Goal: Task Accomplishment & Management: Use online tool/utility

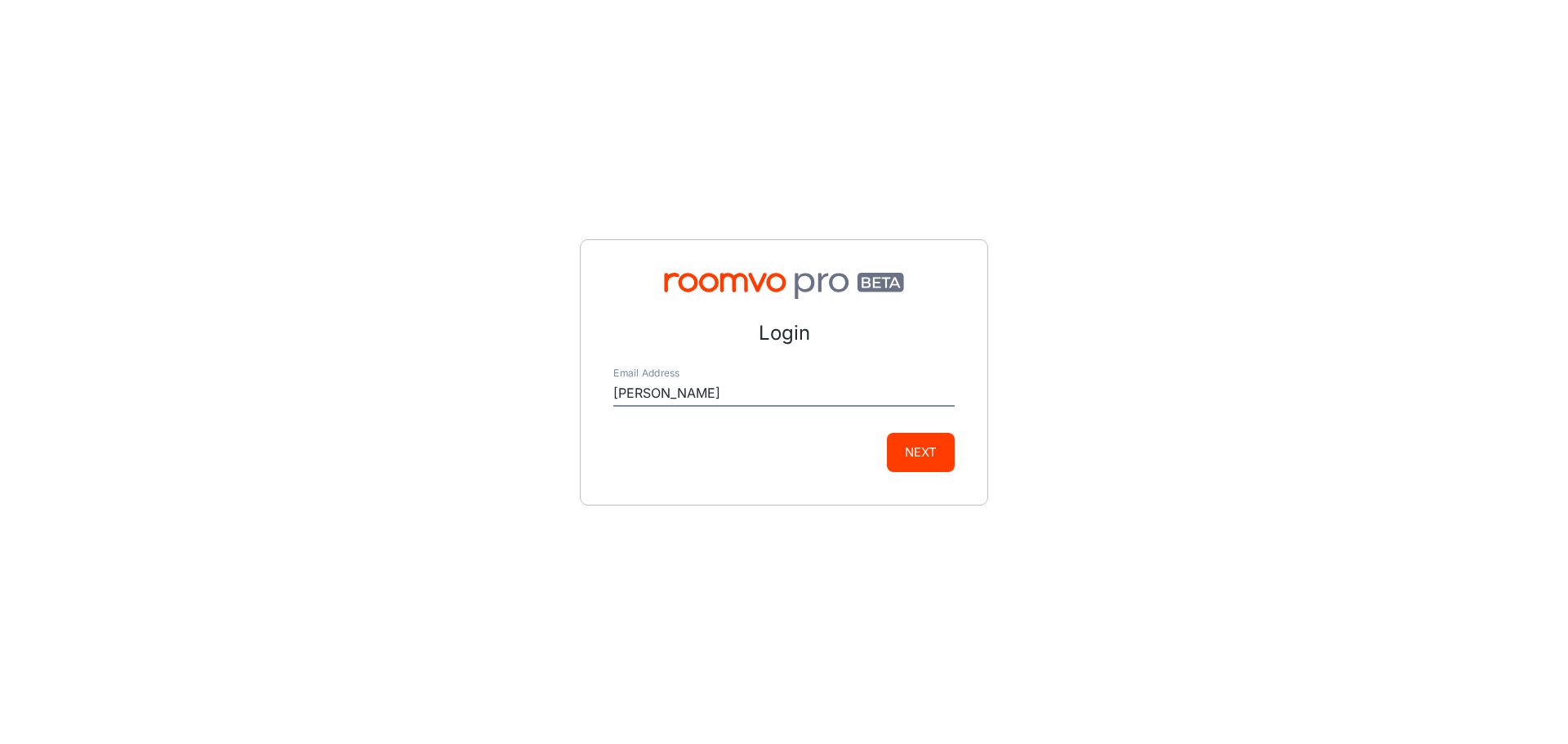
type input "[PERSON_NAME][EMAIL_ADDRESS][PERSON_NAME][DOMAIN_NAME]"
drag, startPoint x: 918, startPoint y: 447, endPoint x: 927, endPoint y: 449, distance: 9.2
click at [919, 447] on button "Next" at bounding box center [921, 452] width 67 height 39
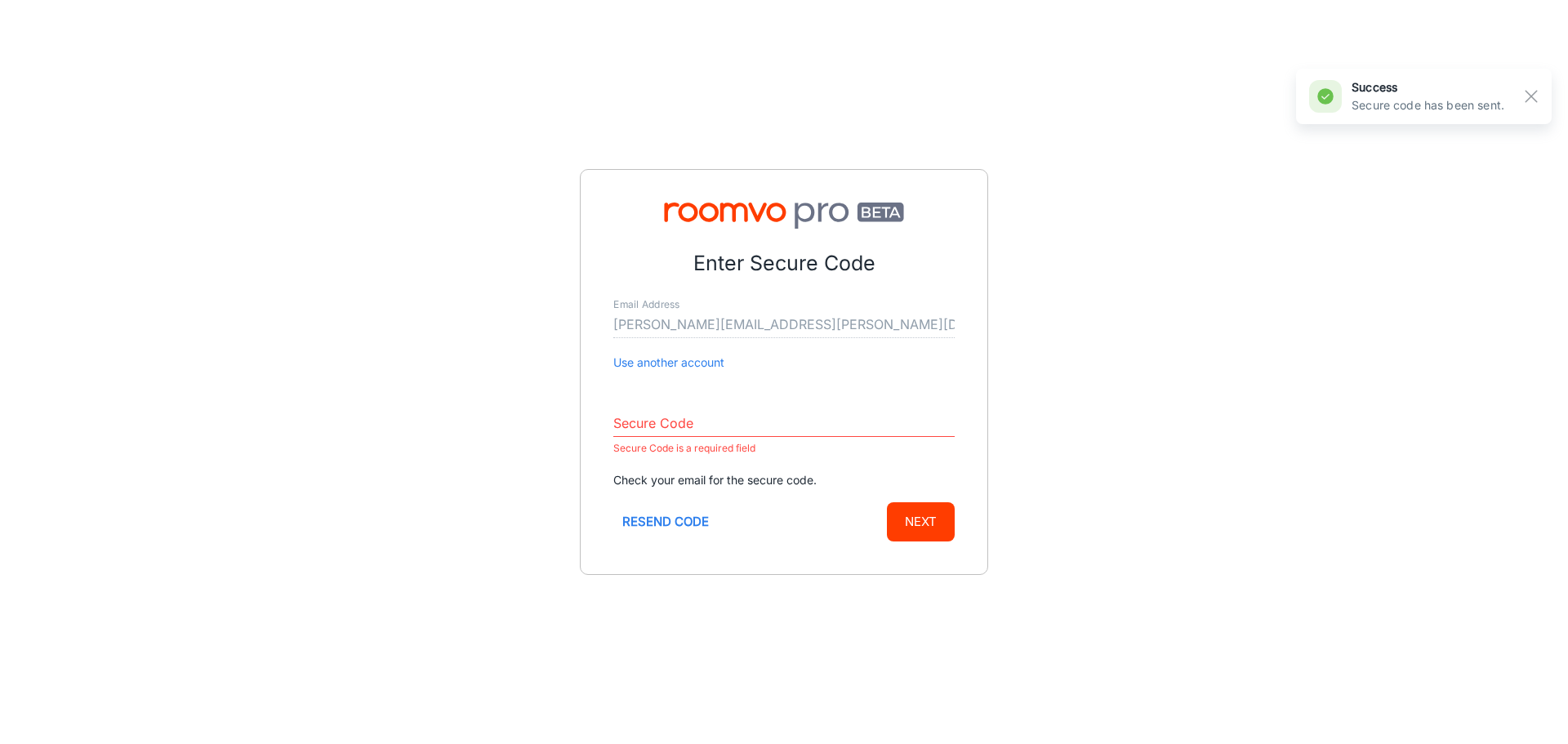
click at [711, 423] on input "Secure Code" at bounding box center [784, 424] width 342 height 26
paste input "993922"
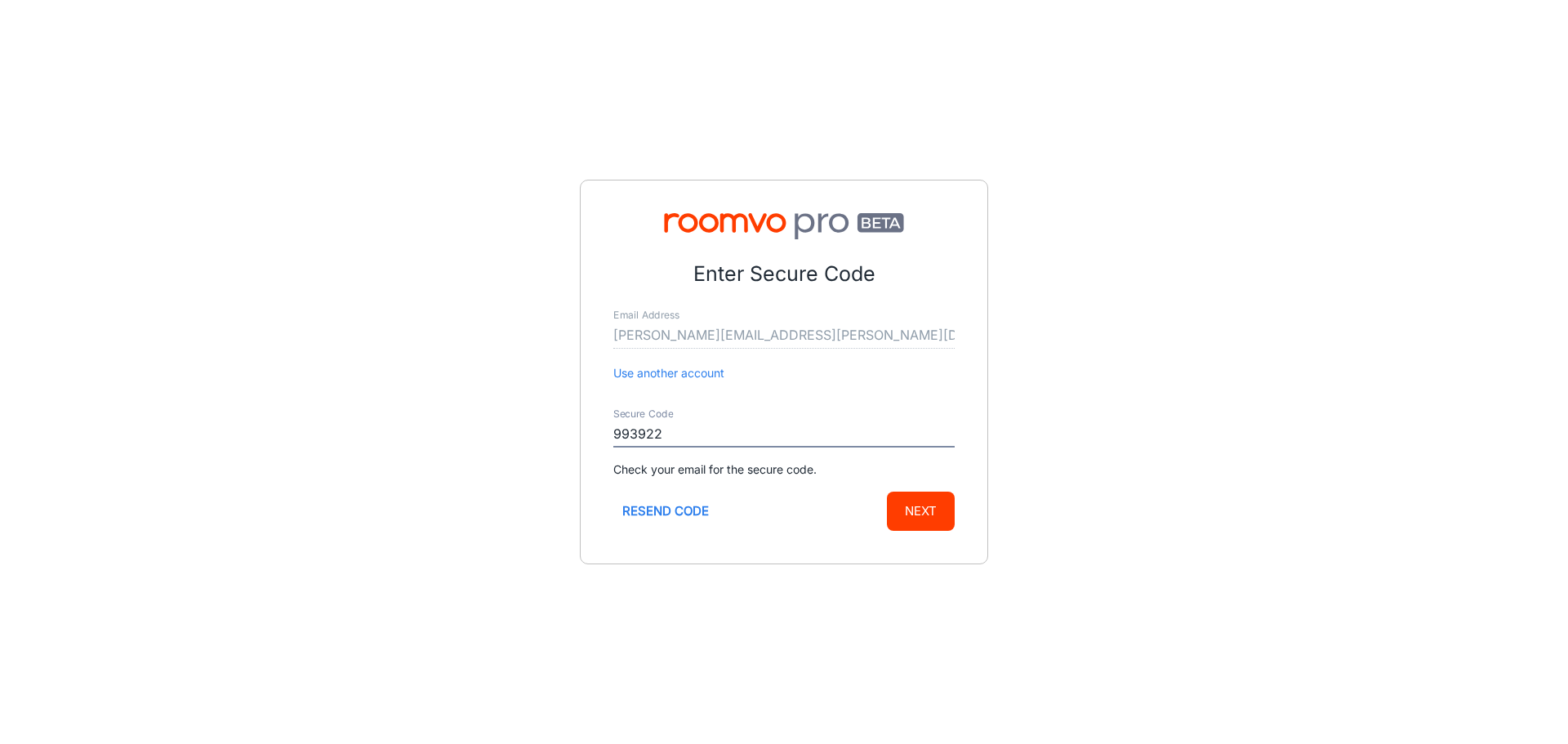
type input "993922"
click at [921, 514] on button "Next" at bounding box center [921, 512] width 67 height 39
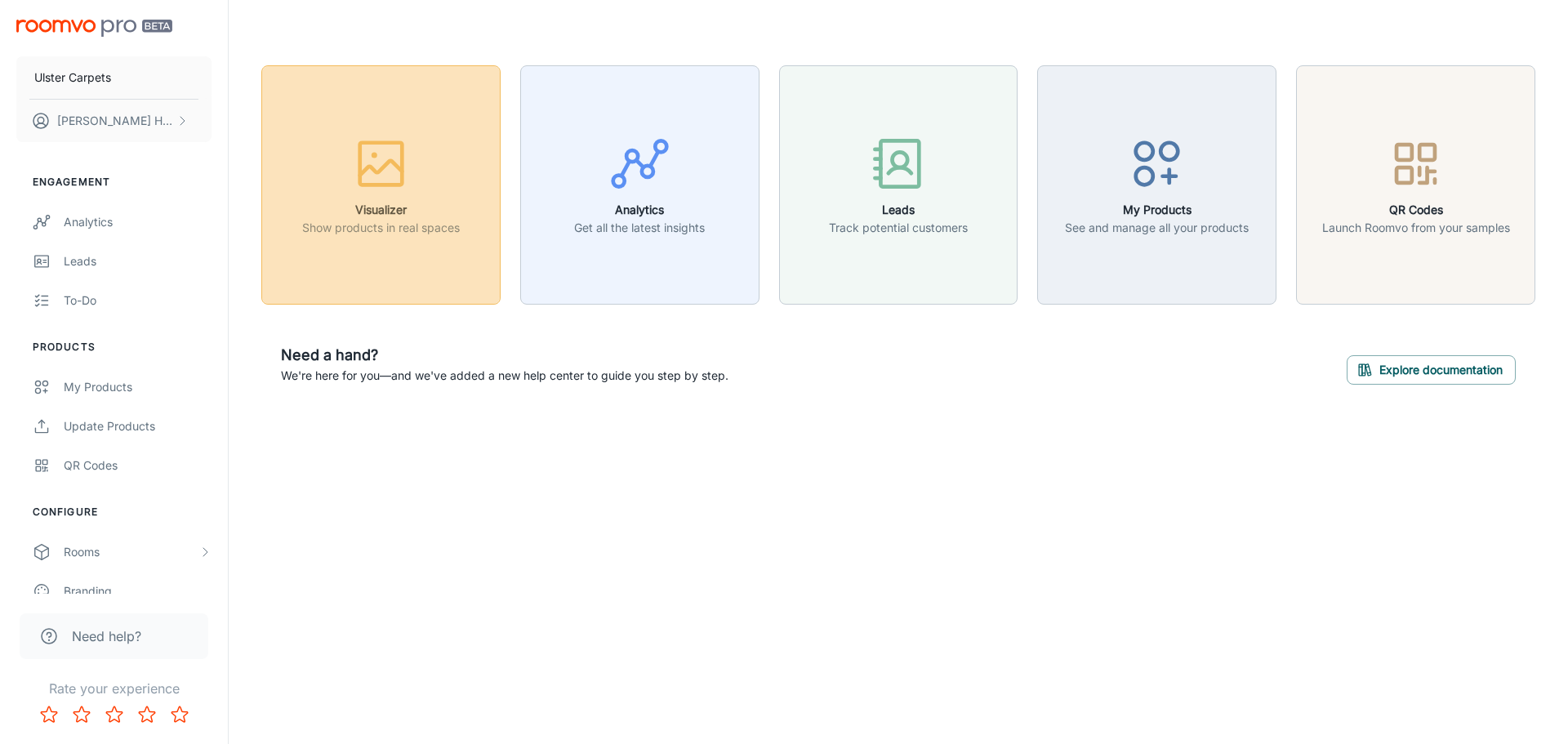
click at [415, 176] on div "button" at bounding box center [381, 166] width 157 height 67
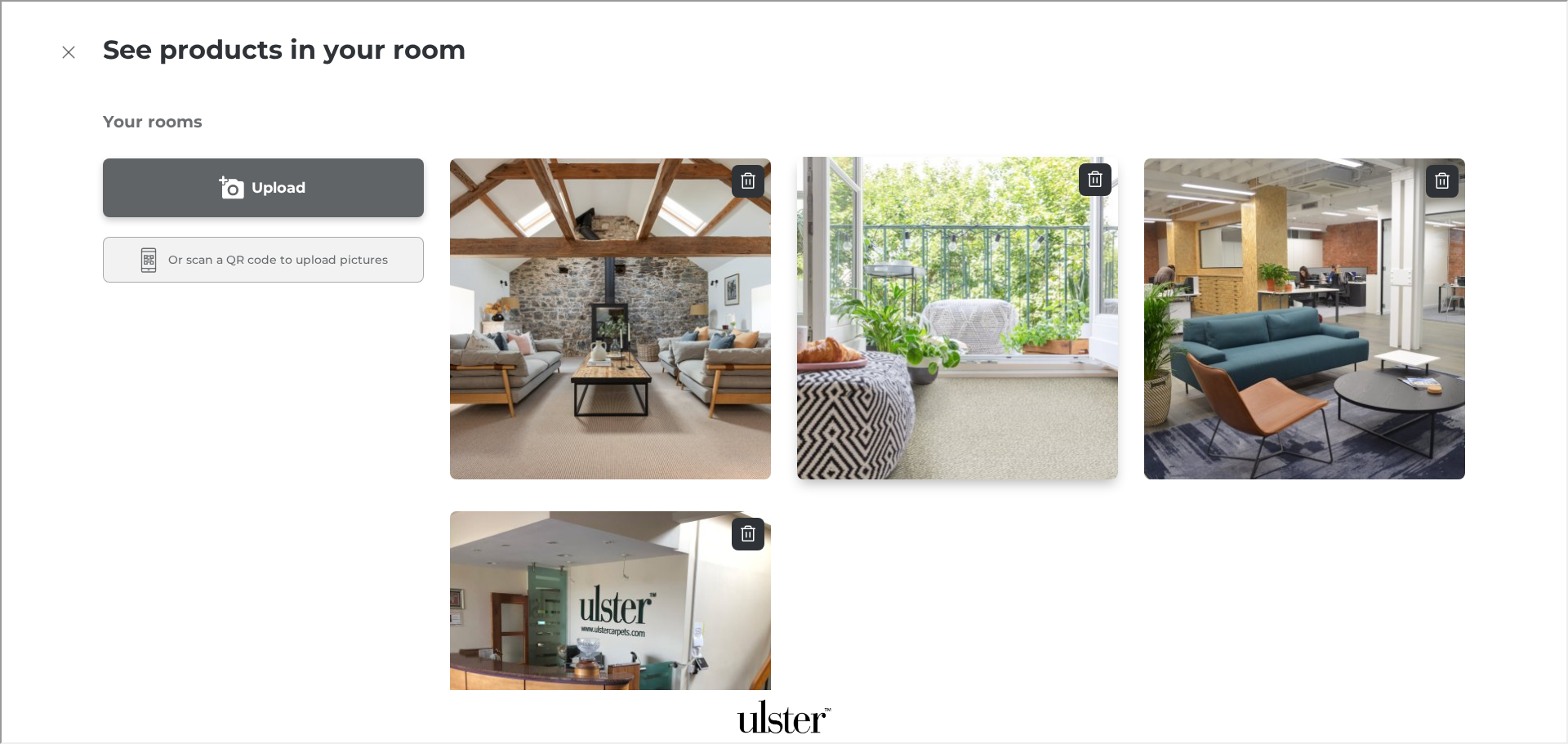
click at [1066, 364] on img "button" at bounding box center [958, 318] width 324 height 326
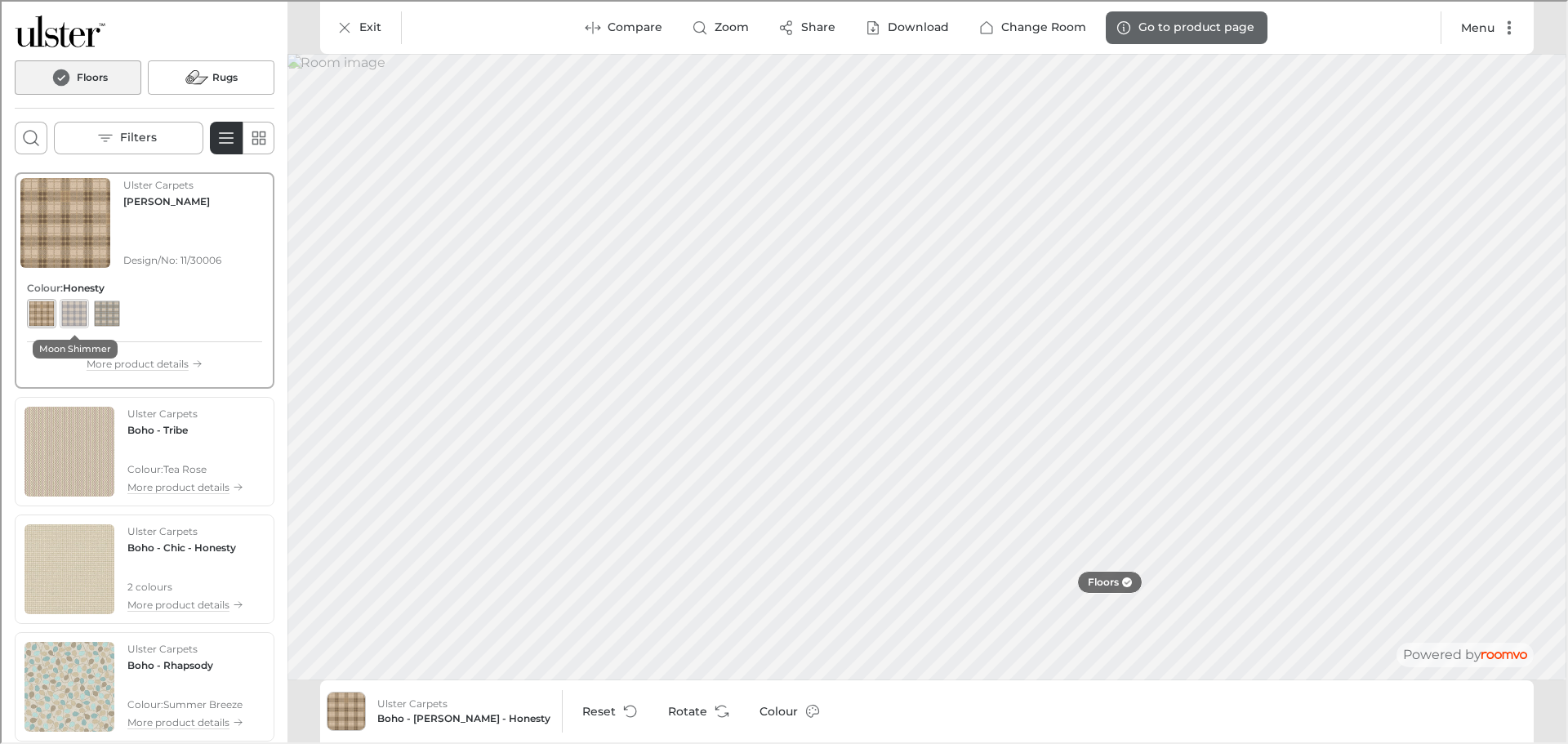
click at [77, 307] on div "View color format Moon Shimmer" at bounding box center [72, 311] width 26 height 26
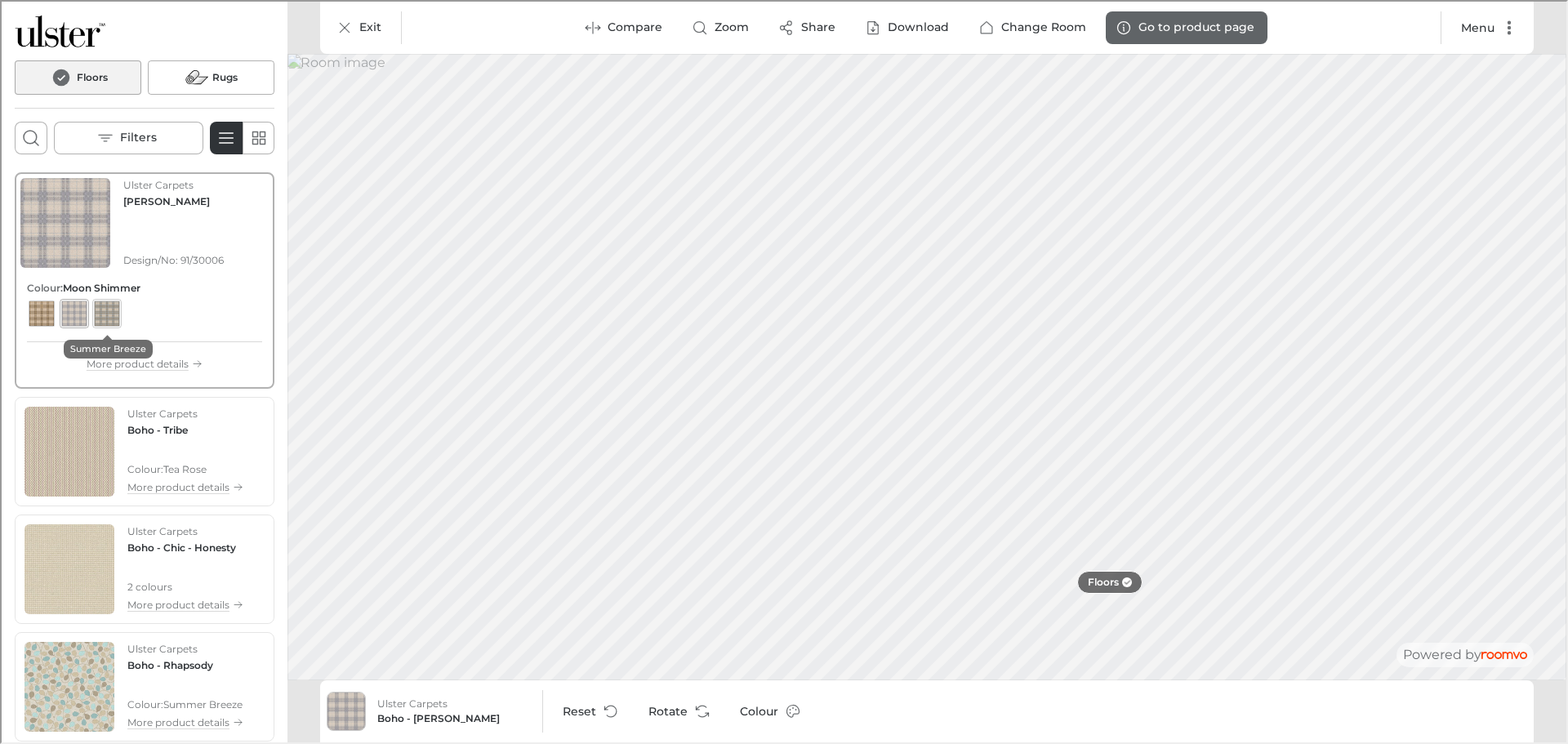
click at [108, 310] on div "View color format Summer Breeze" at bounding box center [105, 311] width 26 height 26
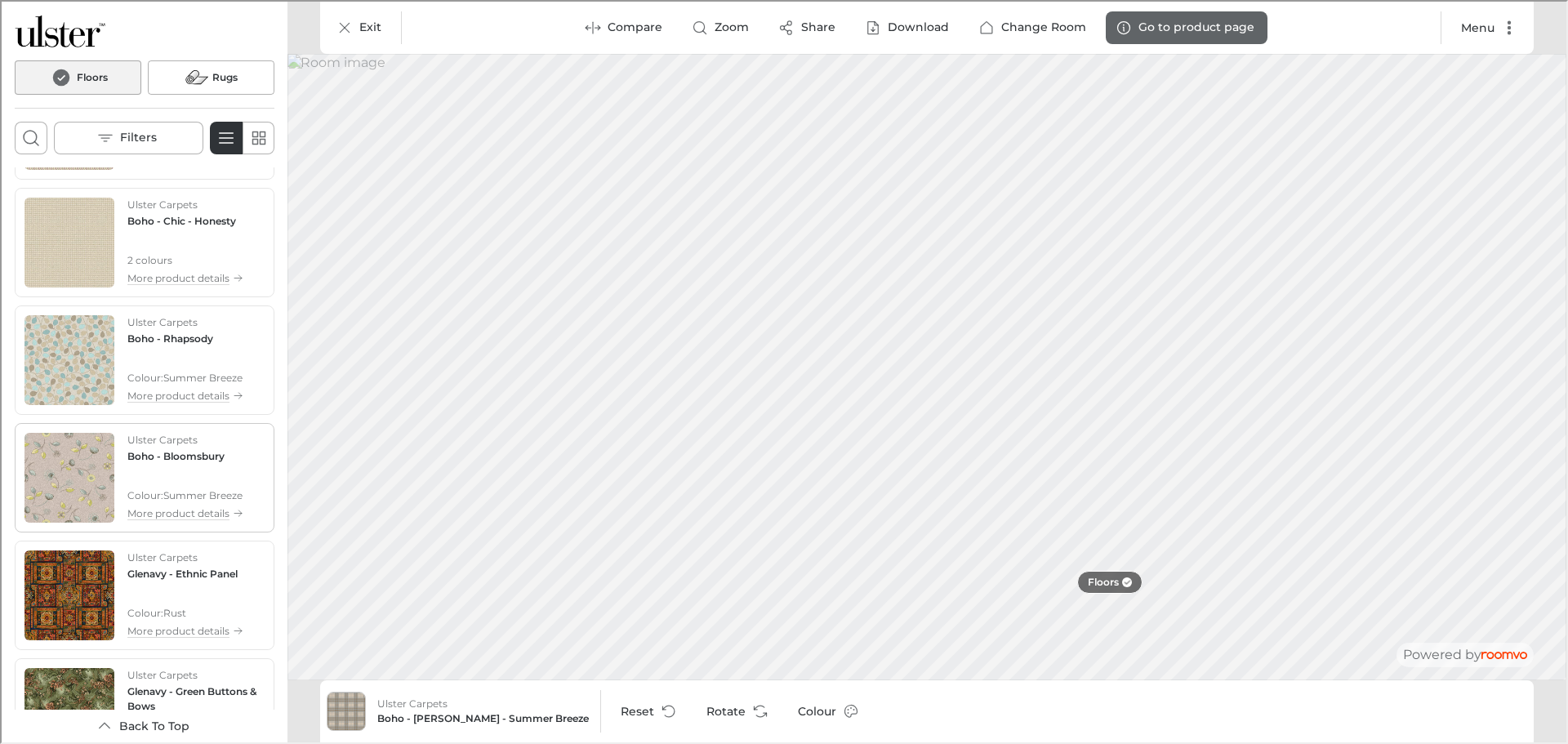
click at [59, 477] on img "See Boho - Bloomsbury in the room" at bounding box center [67, 476] width 90 height 90
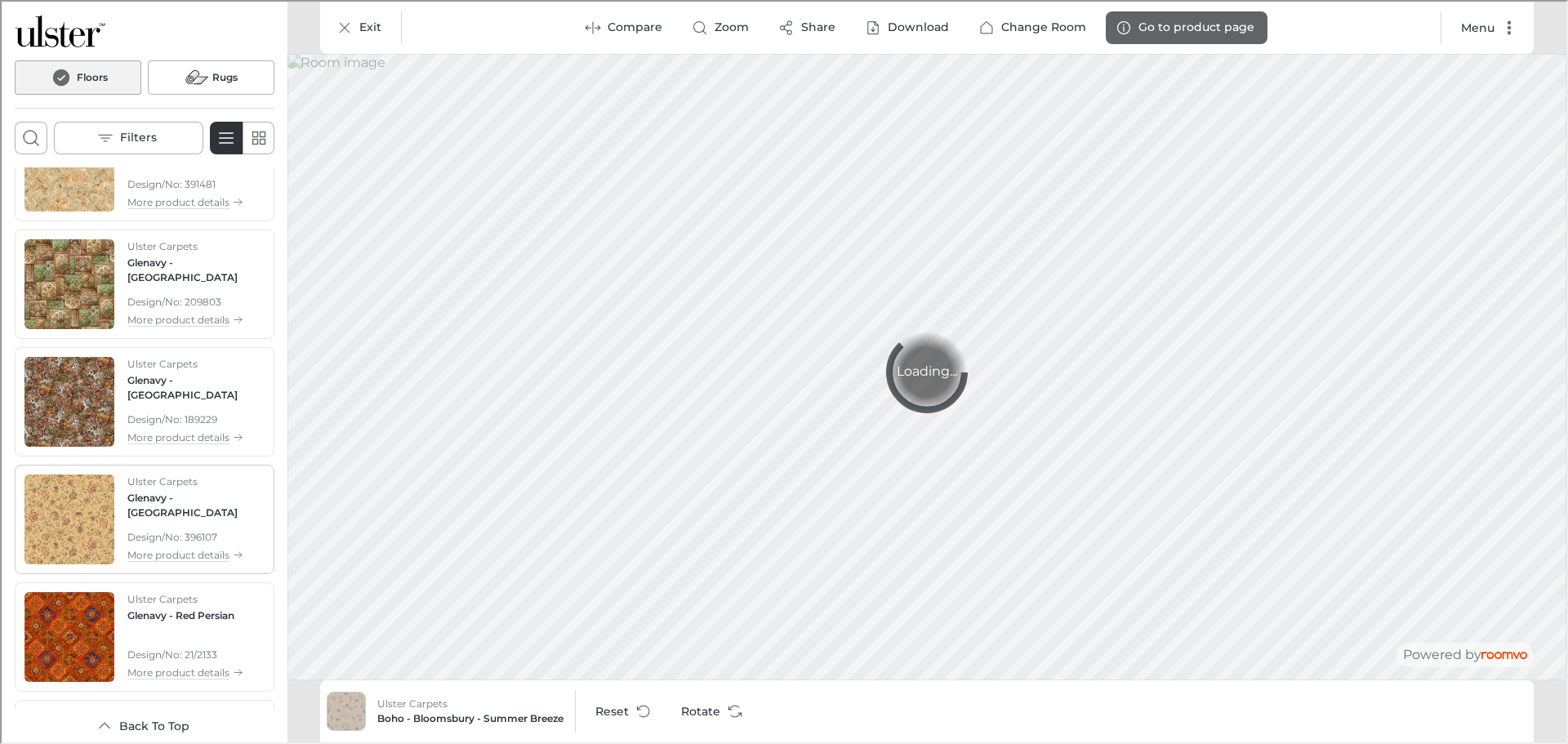
scroll to position [2425, 0]
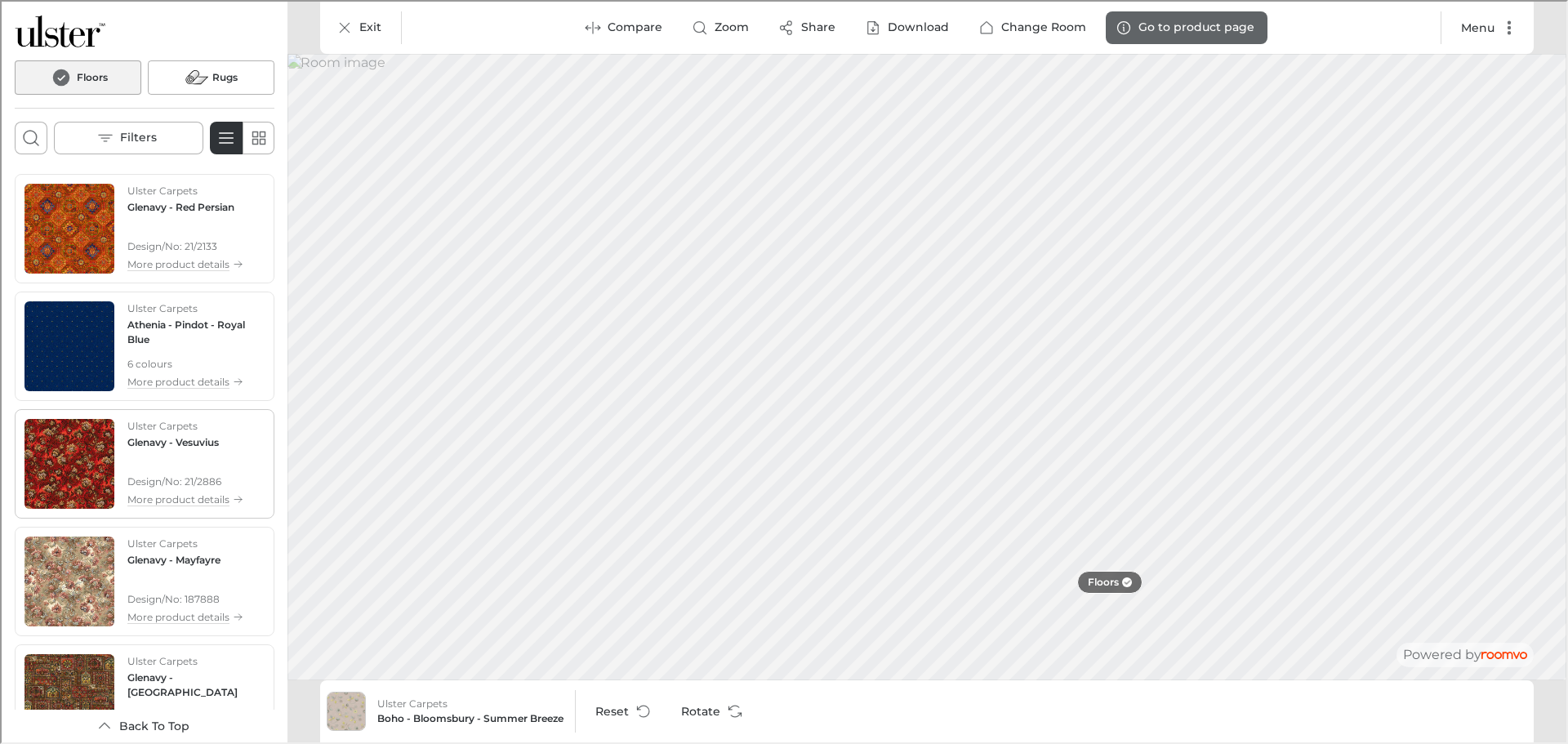
click at [75, 463] on img "See Glenavy - Vesuvius in the room" at bounding box center [67, 462] width 90 height 90
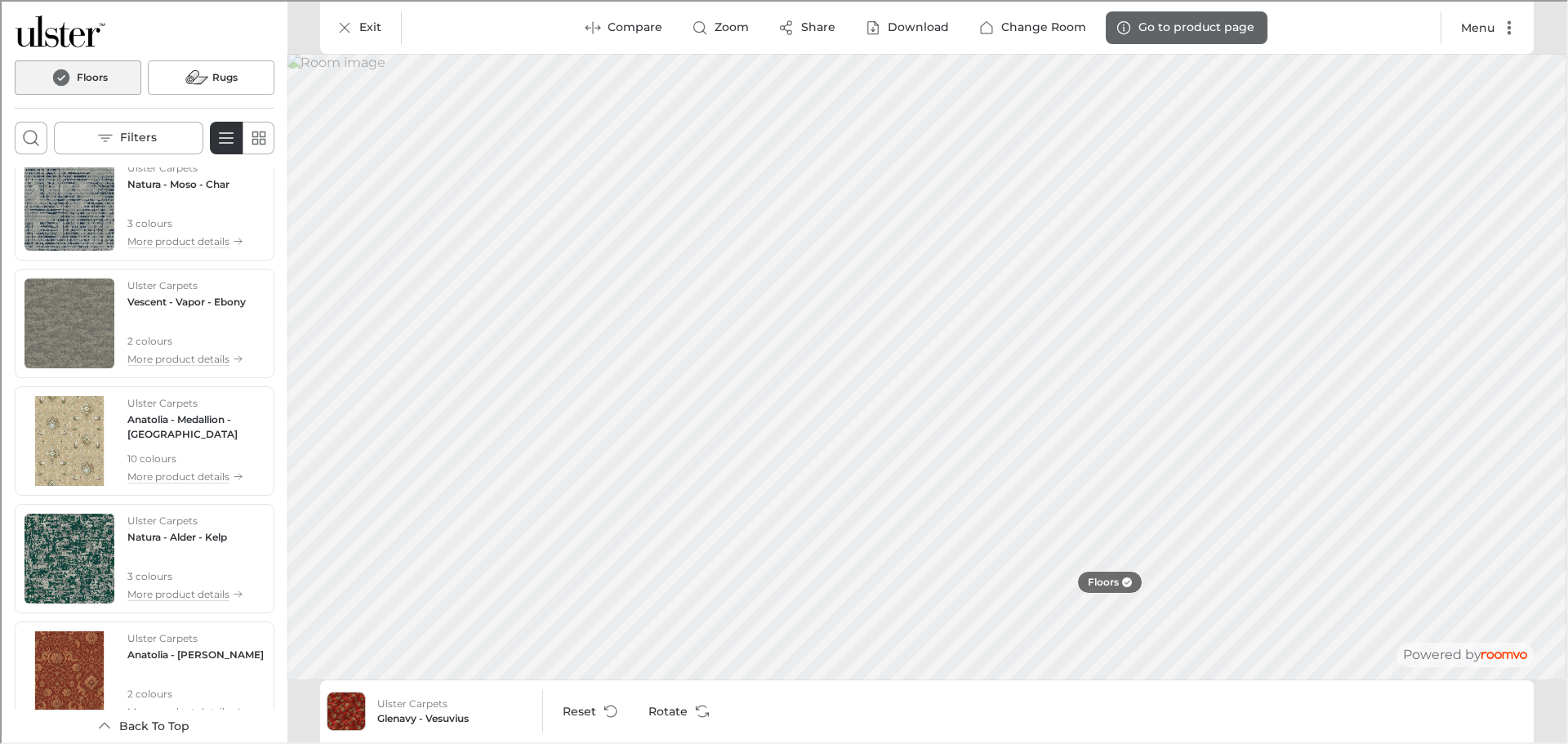
scroll to position [3494, 0]
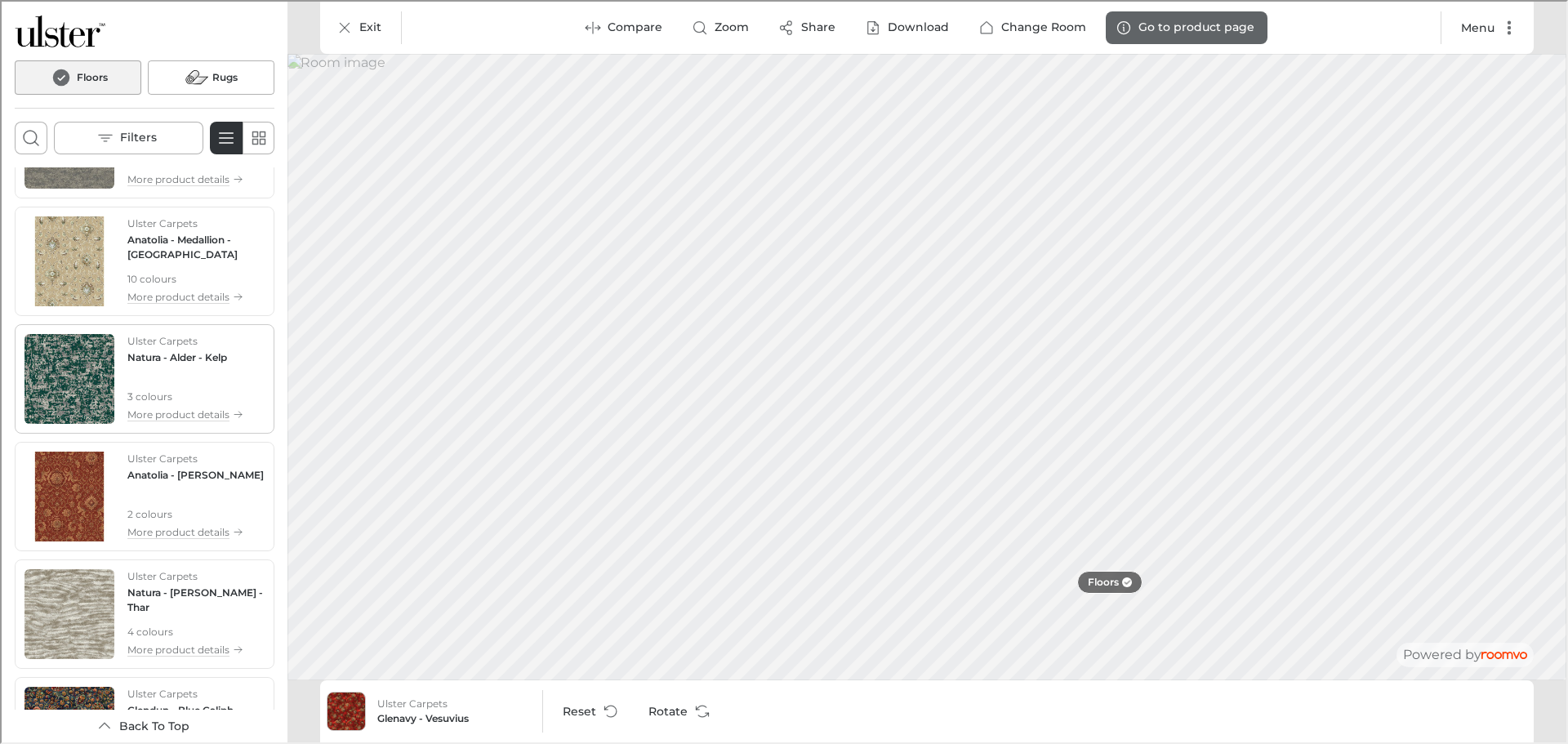
click at [51, 378] on img "See Natura - Alder in the room" at bounding box center [67, 377] width 90 height 90
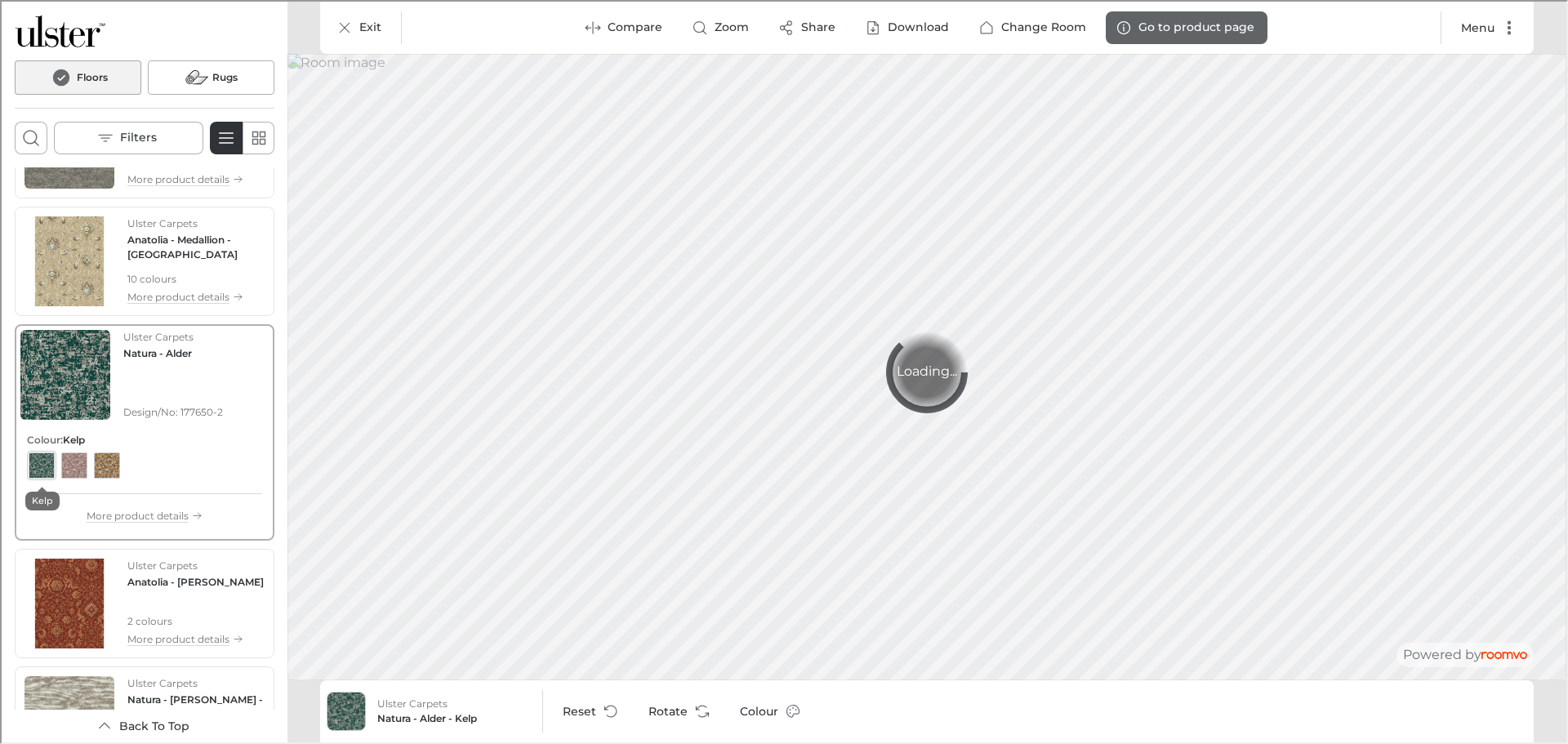
click at [38, 465] on div "View color format Kelp" at bounding box center [40, 464] width 26 height 26
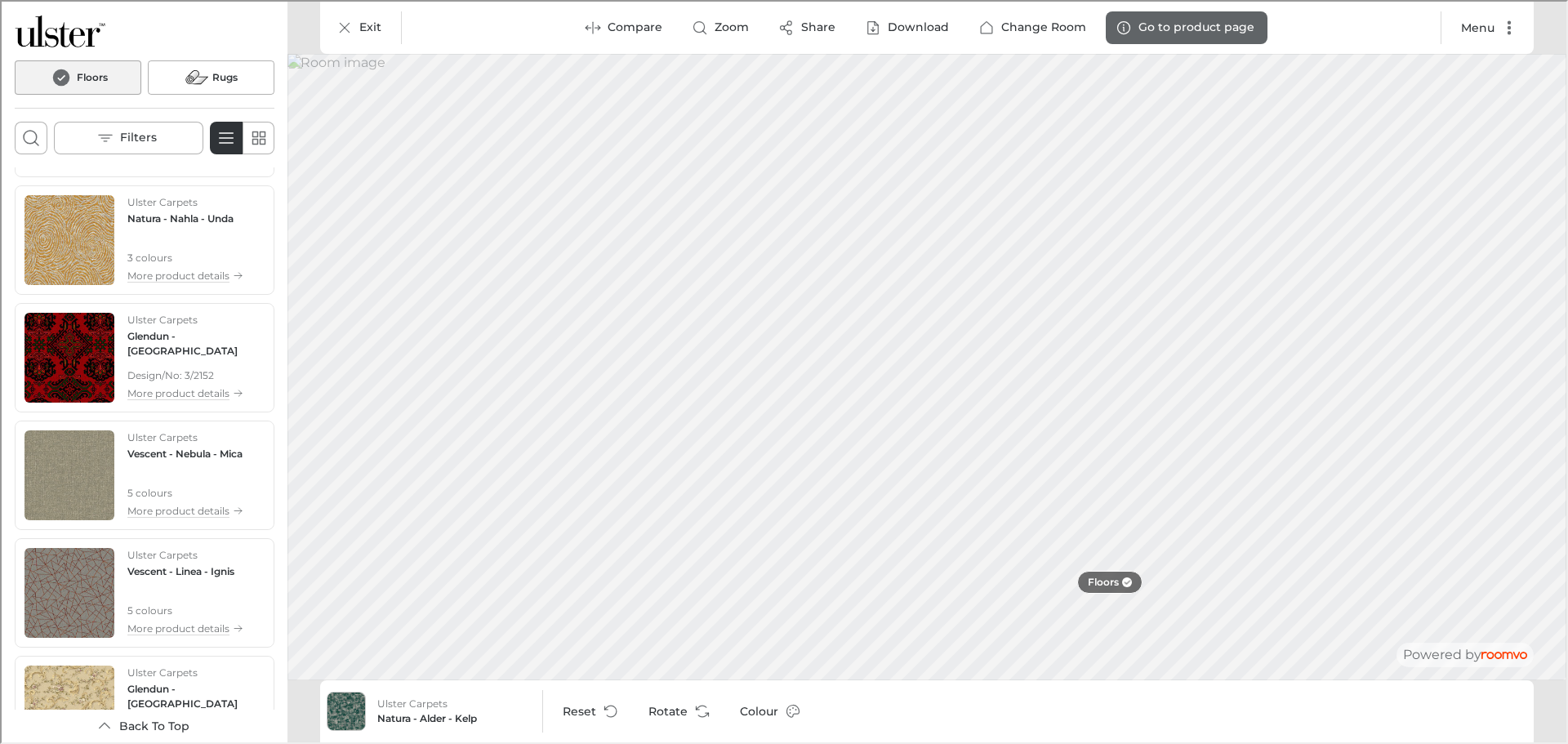
scroll to position [4393, 0]
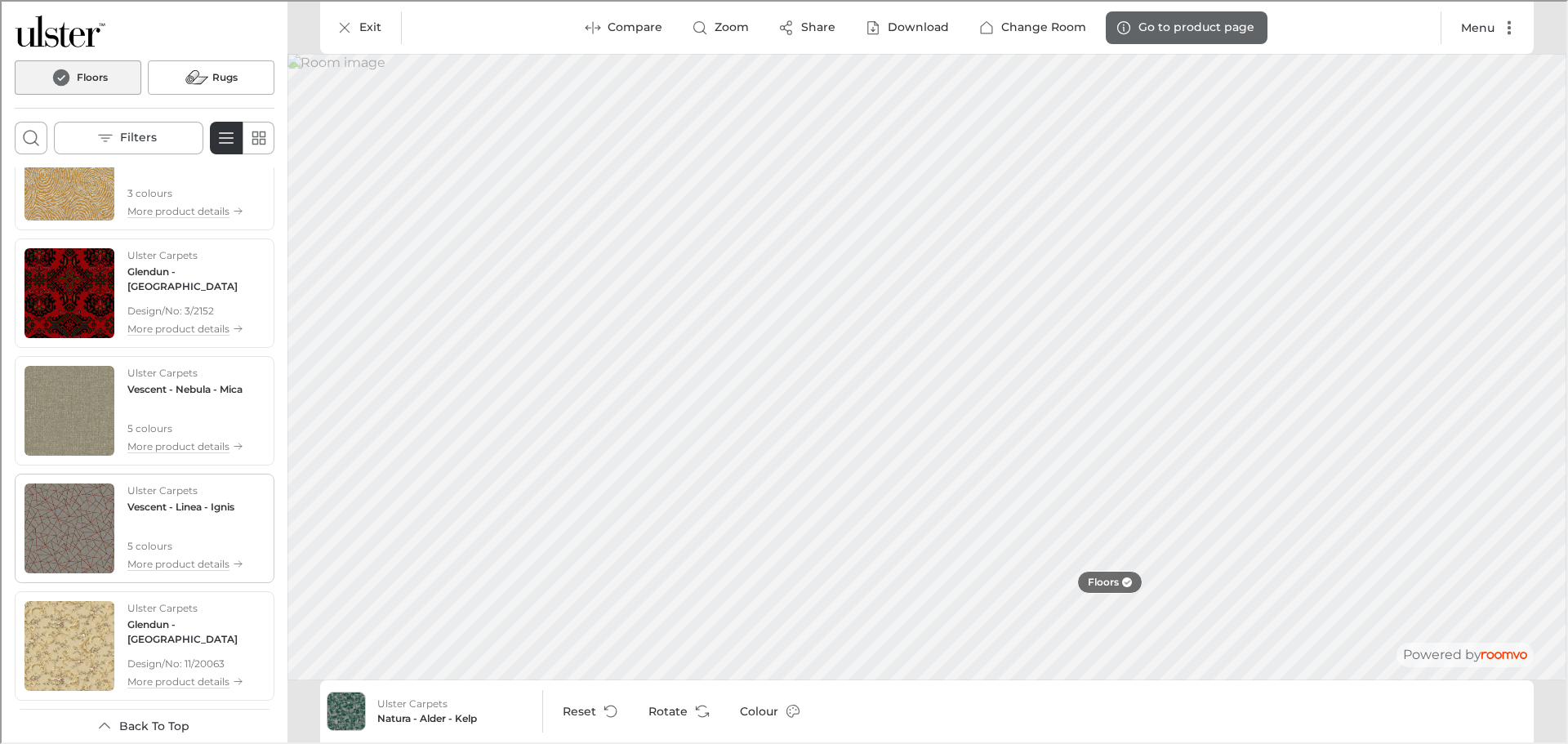
click at [63, 487] on img "See Vescent - Linea in the room" at bounding box center [67, 527] width 90 height 90
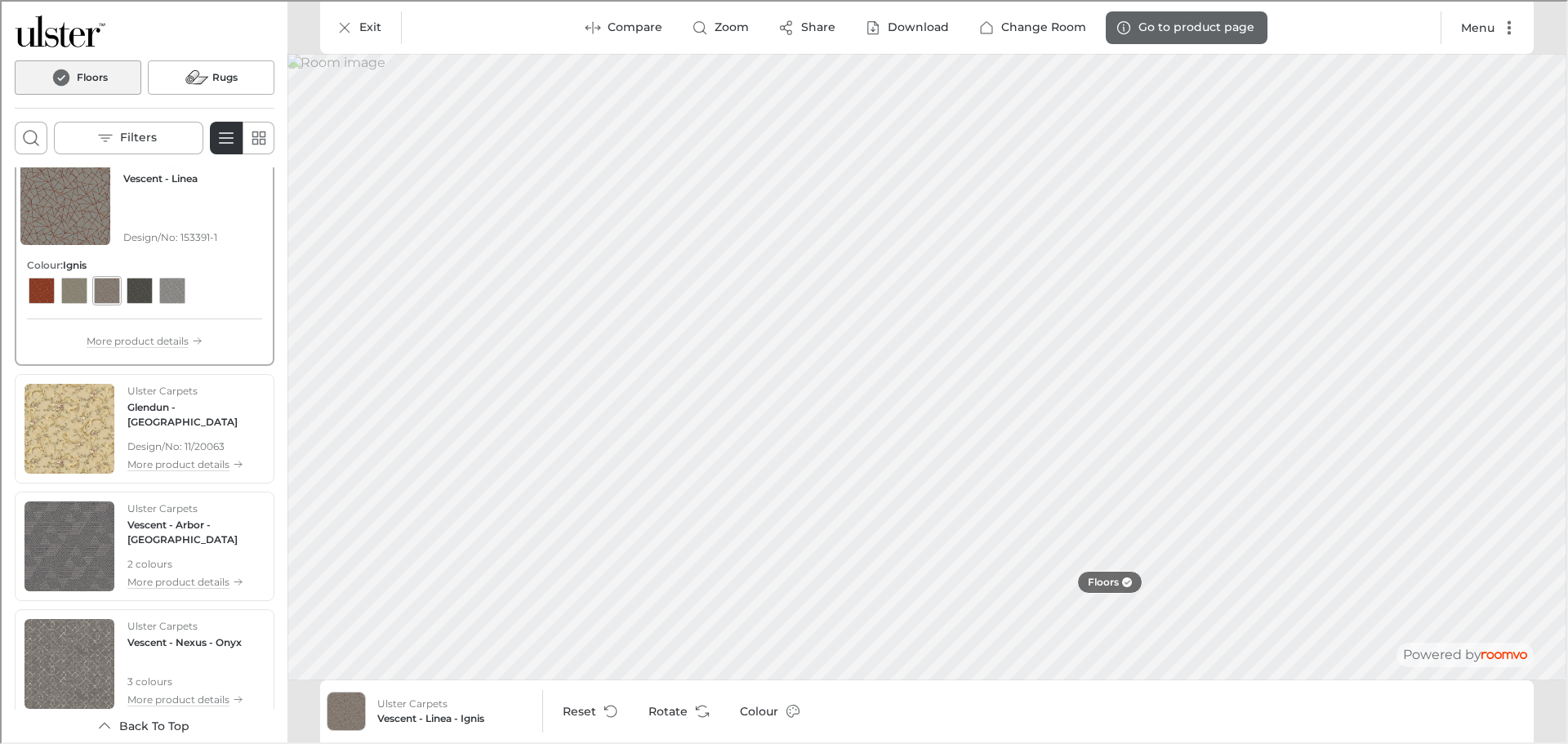
scroll to position [4612, 0]
click at [76, 434] on img "See Glendun - Rosemoor in the room" at bounding box center [67, 425] width 90 height 90
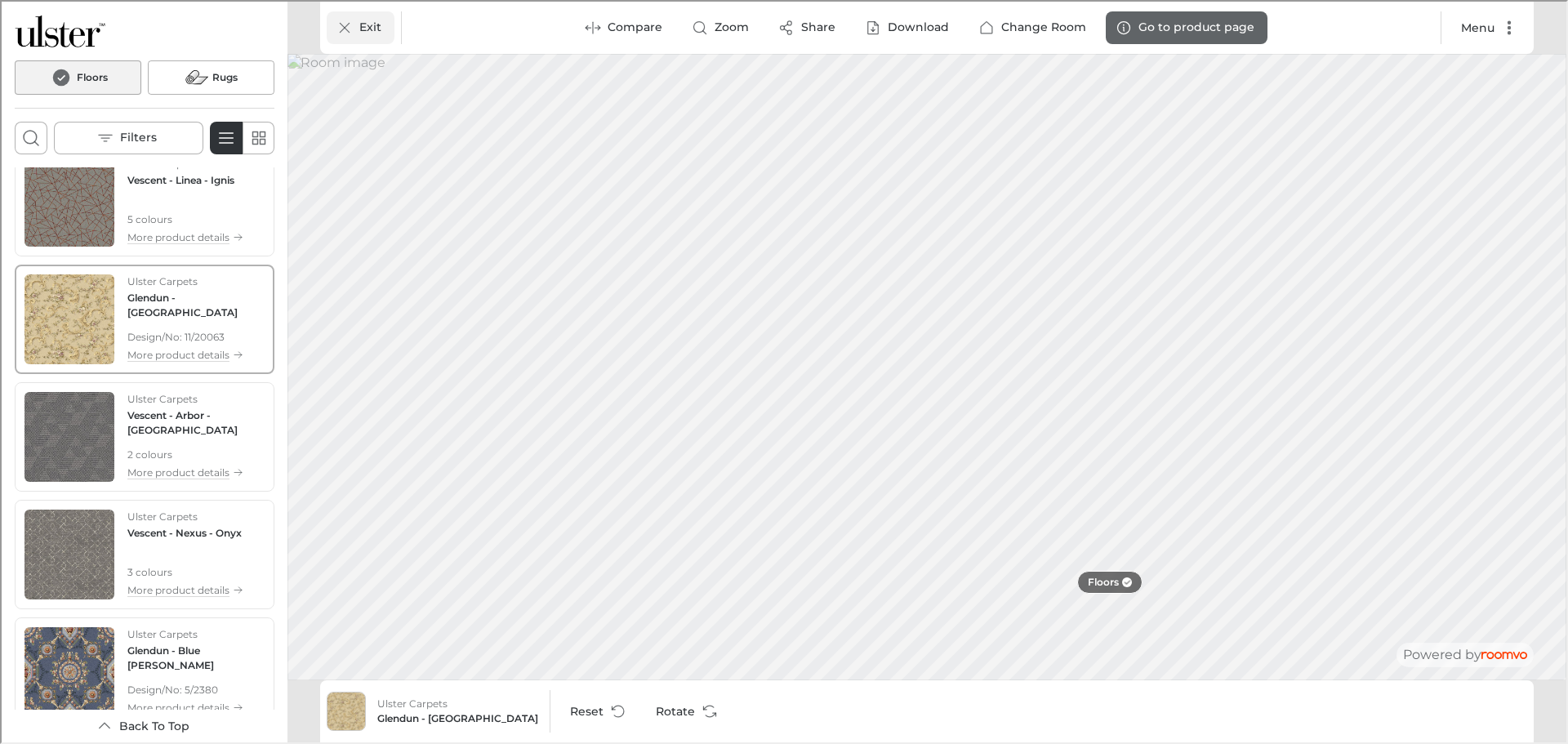
click at [343, 27] on line "Exit" at bounding box center [342, 25] width 9 height 9
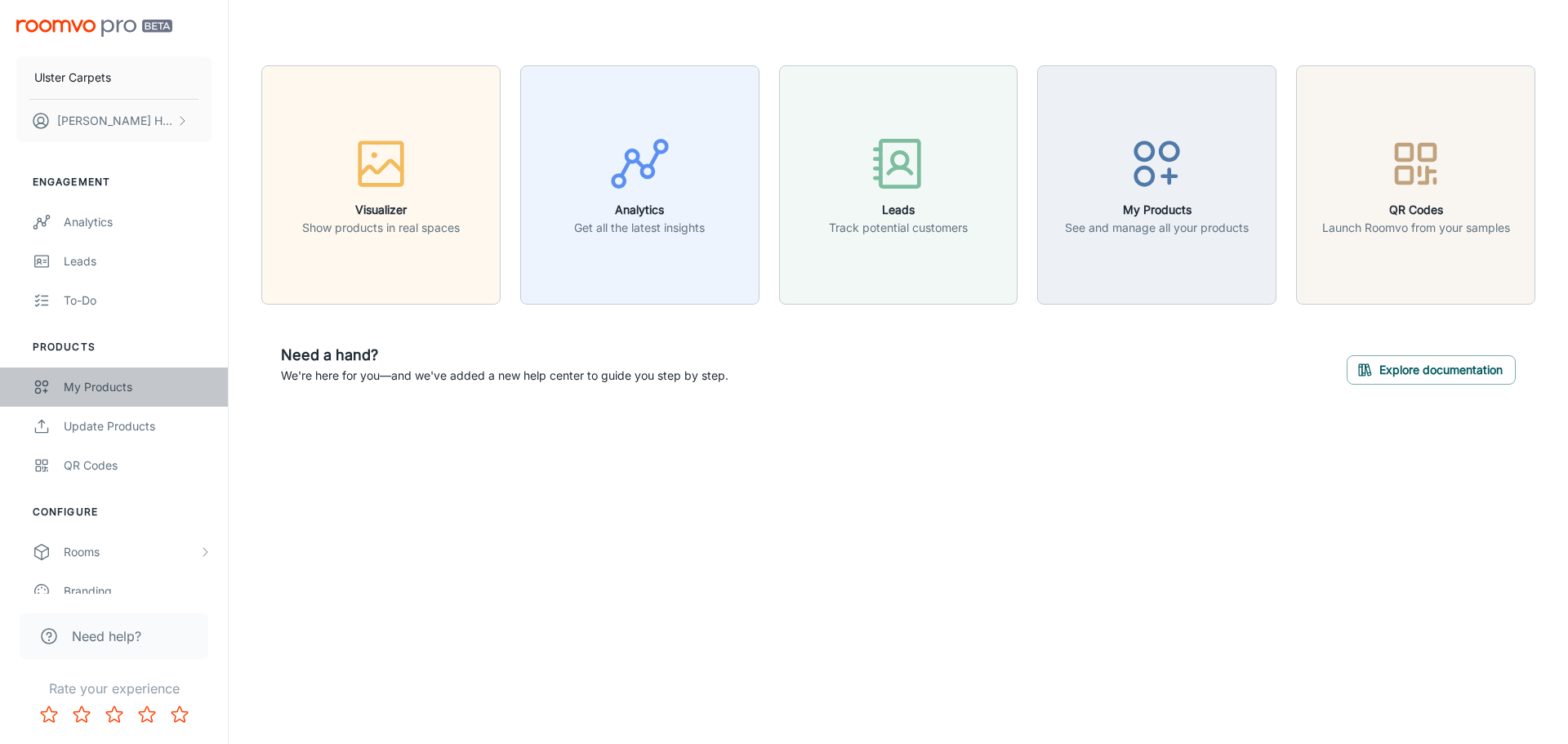
click at [77, 385] on div "My Products" at bounding box center [137, 387] width 147 height 18
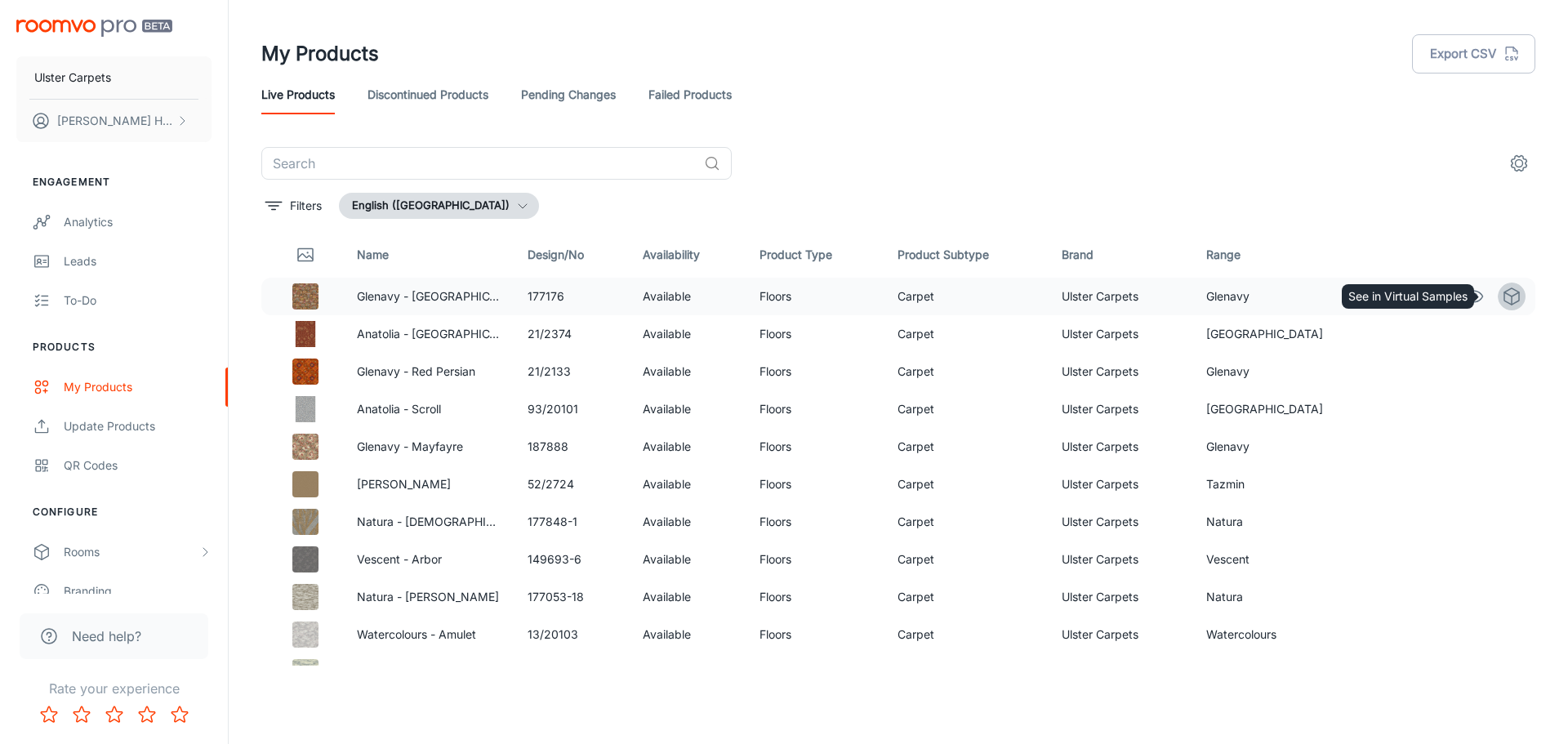
click at [1502, 295] on icon "See in Virtual Samples" at bounding box center [1511, 297] width 20 height 20
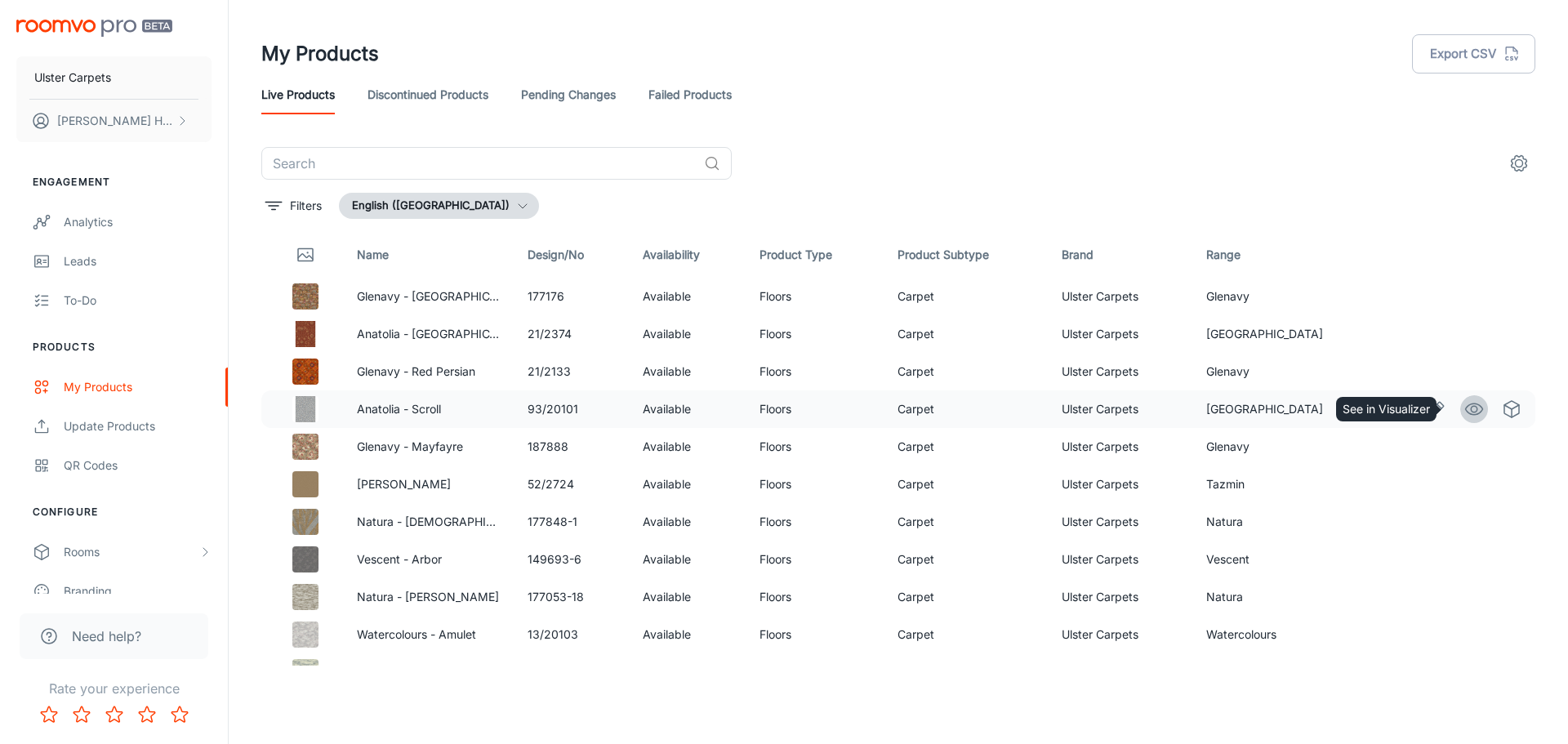
click at [1471, 410] on circle "See in Visualizer" at bounding box center [1474, 409] width 7 height 7
click at [1502, 405] on icon "See in Virtual Samples" at bounding box center [1511, 409] width 20 height 20
